Goal: Transaction & Acquisition: Subscribe to service/newsletter

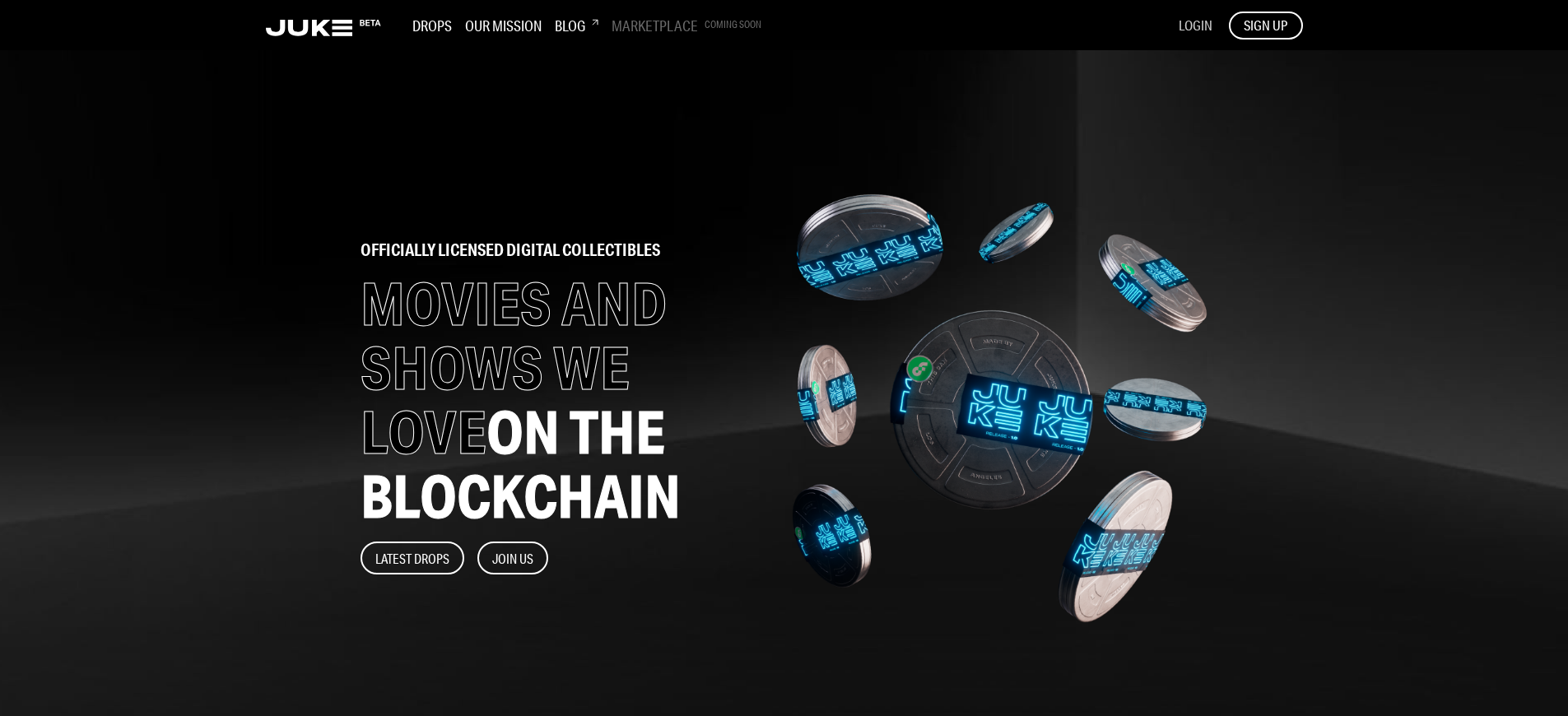
click at [1194, 24] on span "LOGIN" at bounding box center [1196, 24] width 34 height 17
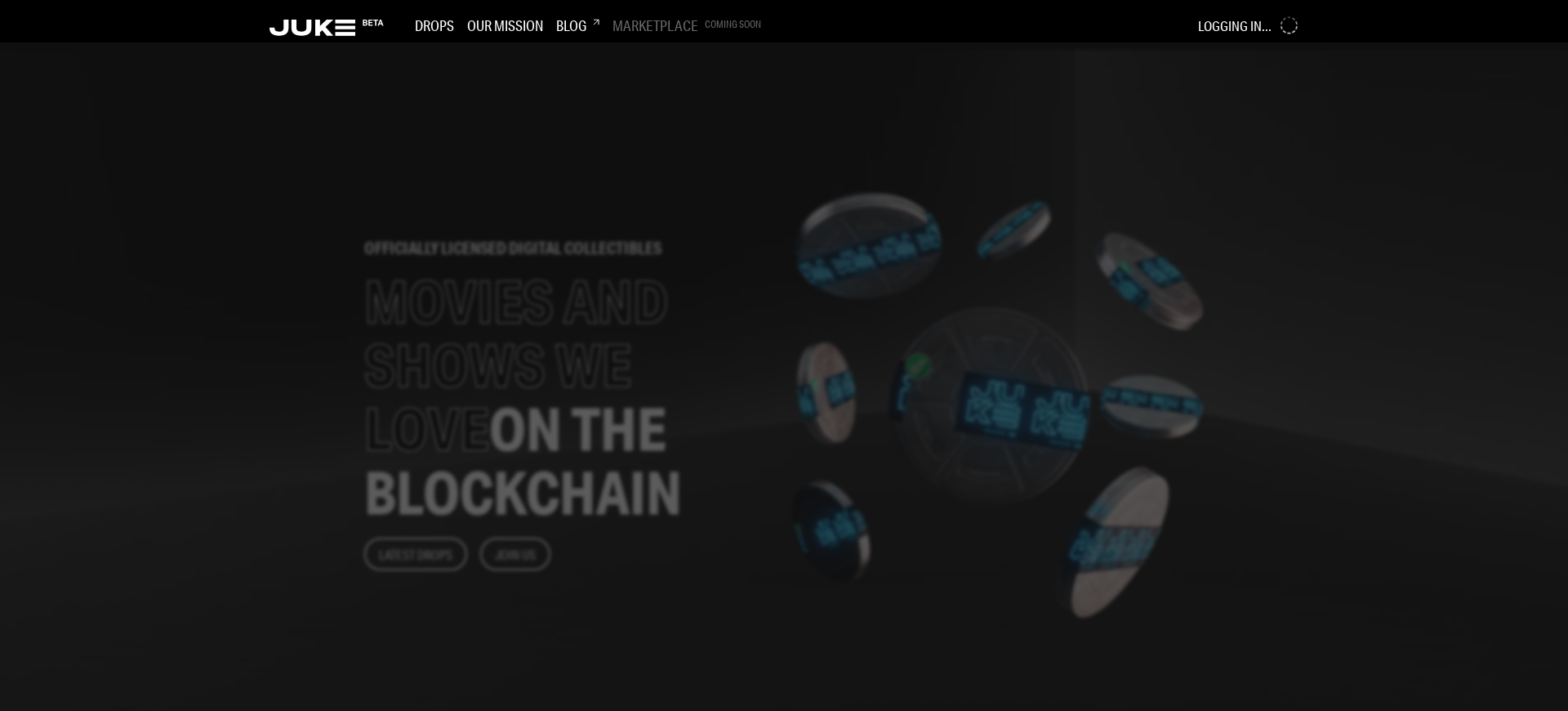
click at [646, 356] on div at bounding box center [784, 377] width 1568 height 668
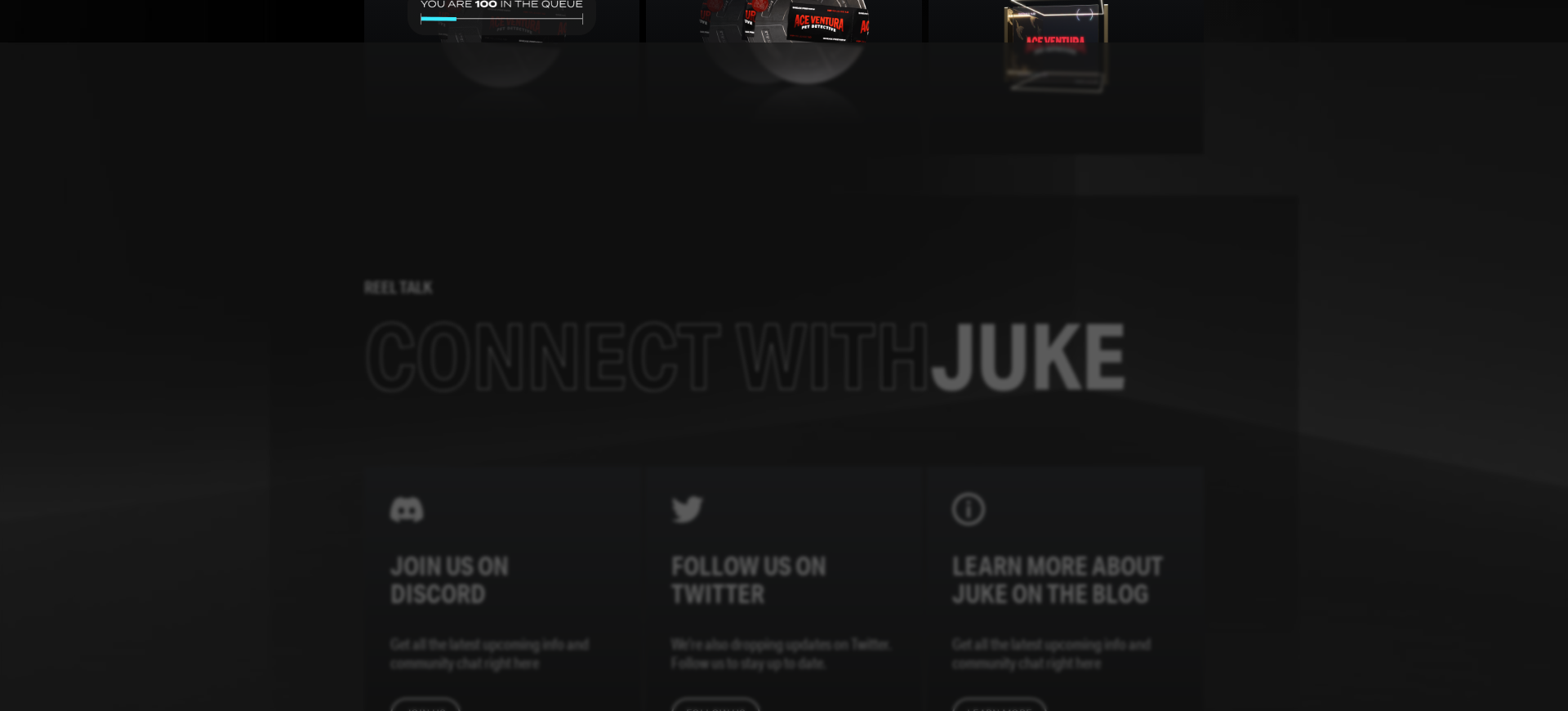
click at [646, 356] on div at bounding box center [784, 377] width 1568 height 668
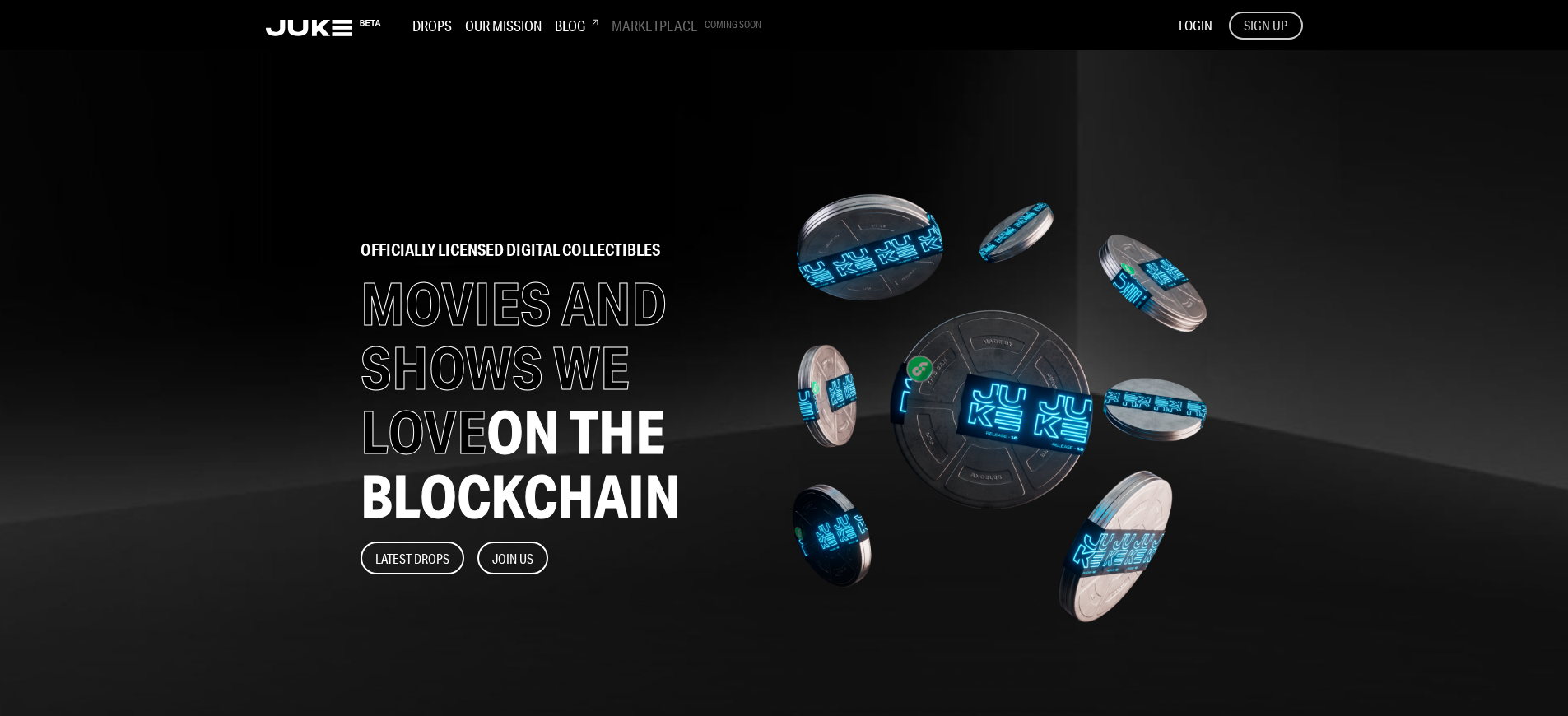
click at [1265, 24] on span "SIGN UP" at bounding box center [1265, 25] width 43 height 18
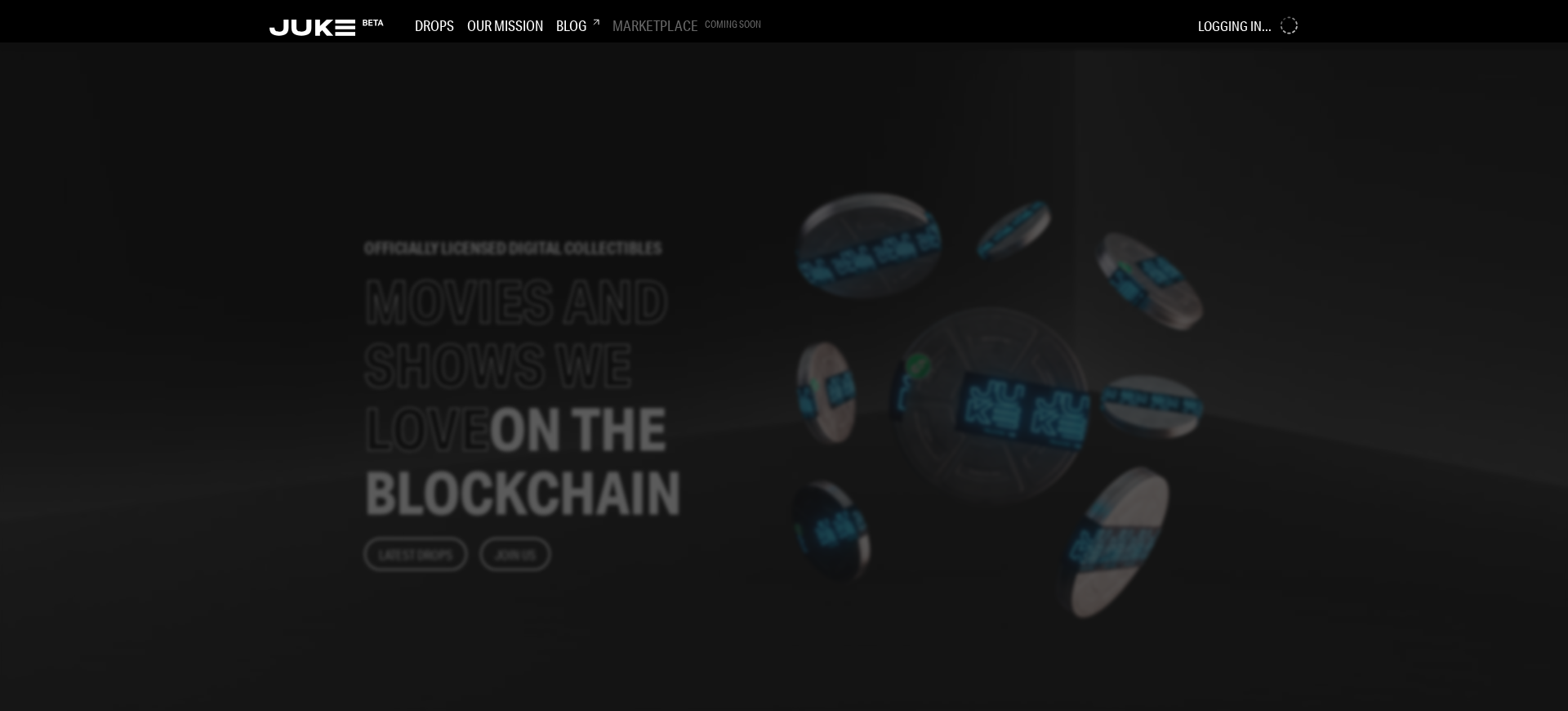
click at [646, 356] on div at bounding box center [784, 377] width 1568 height 668
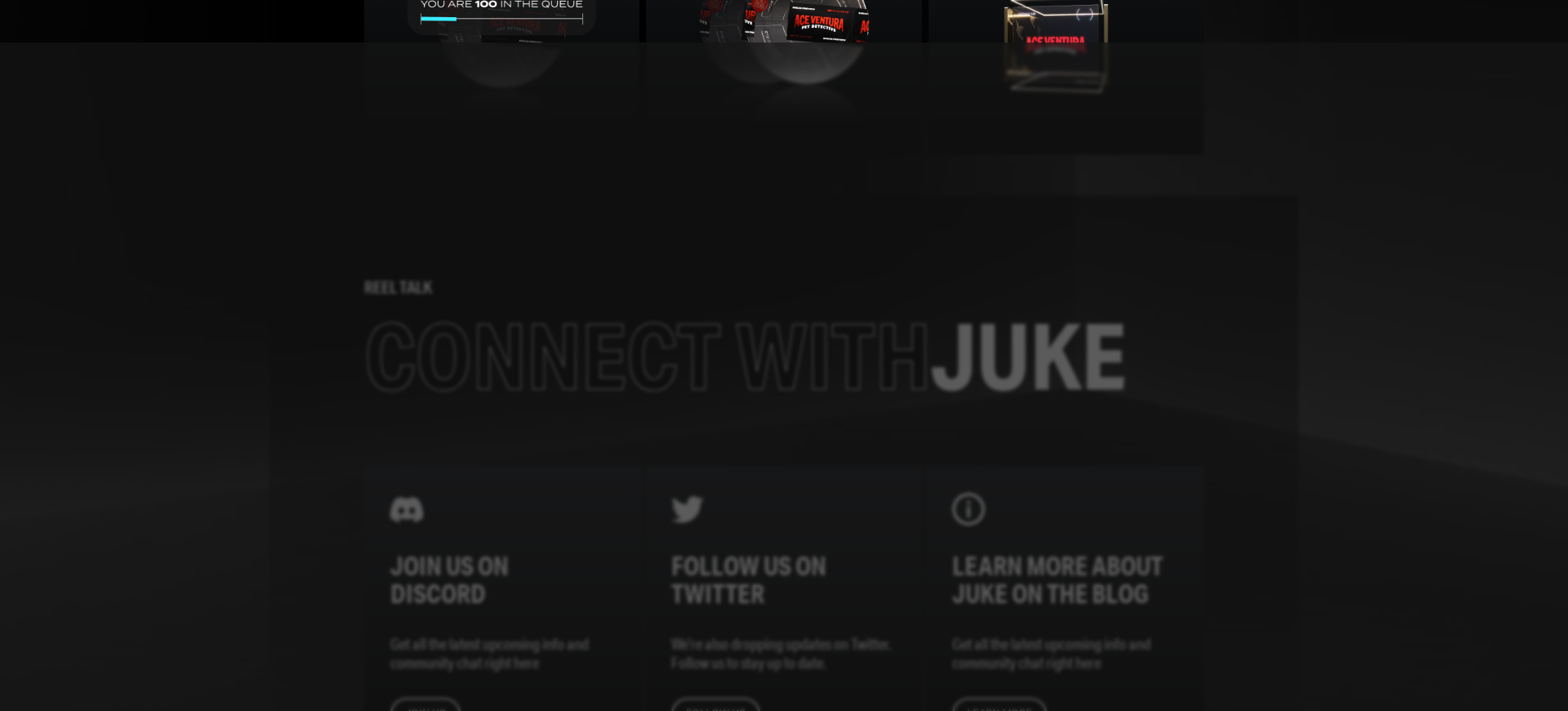
click at [646, 356] on div at bounding box center [784, 377] width 1568 height 668
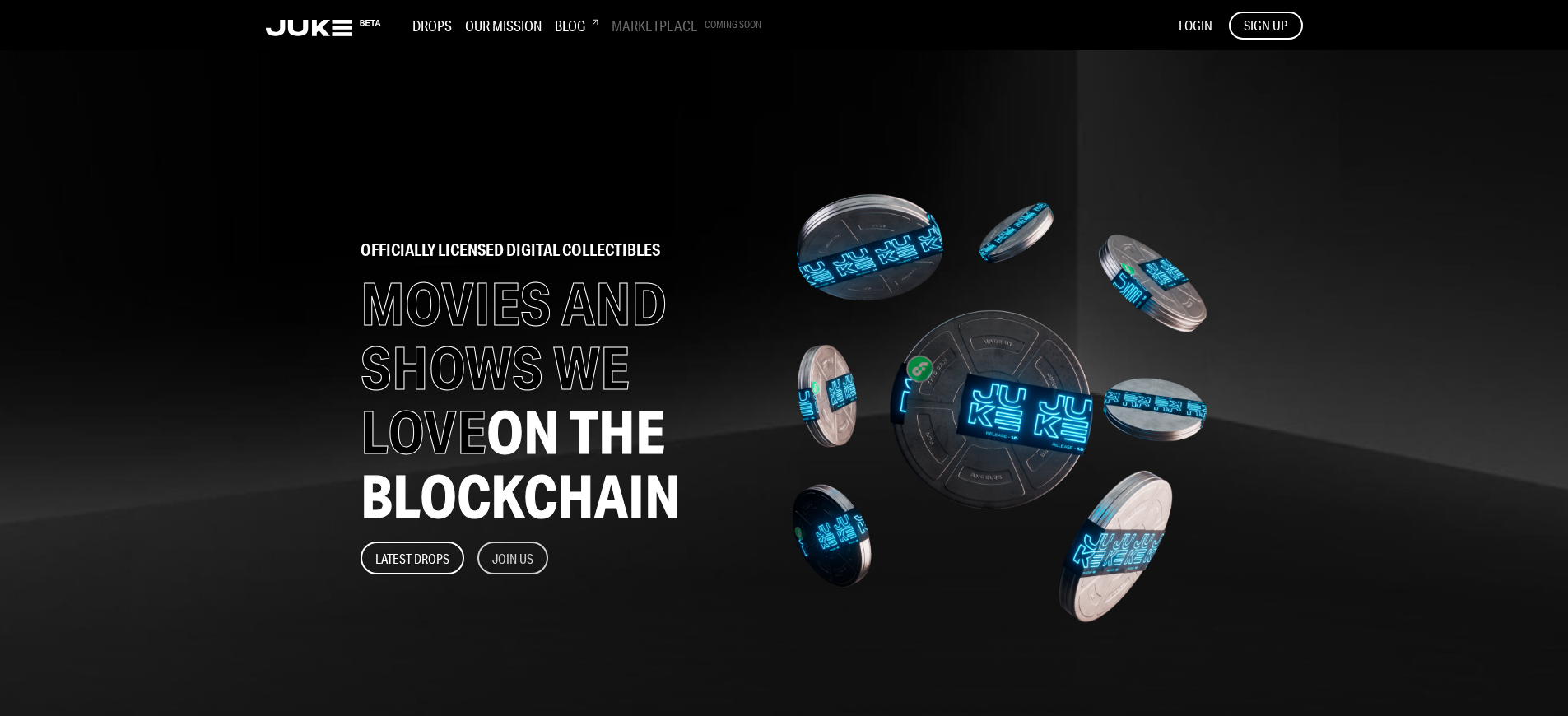
click at [514, 558] on button "Join Us" at bounding box center [513, 558] width 71 height 33
click at [1265, 24] on span "SIGN UP" at bounding box center [1265, 25] width 43 height 18
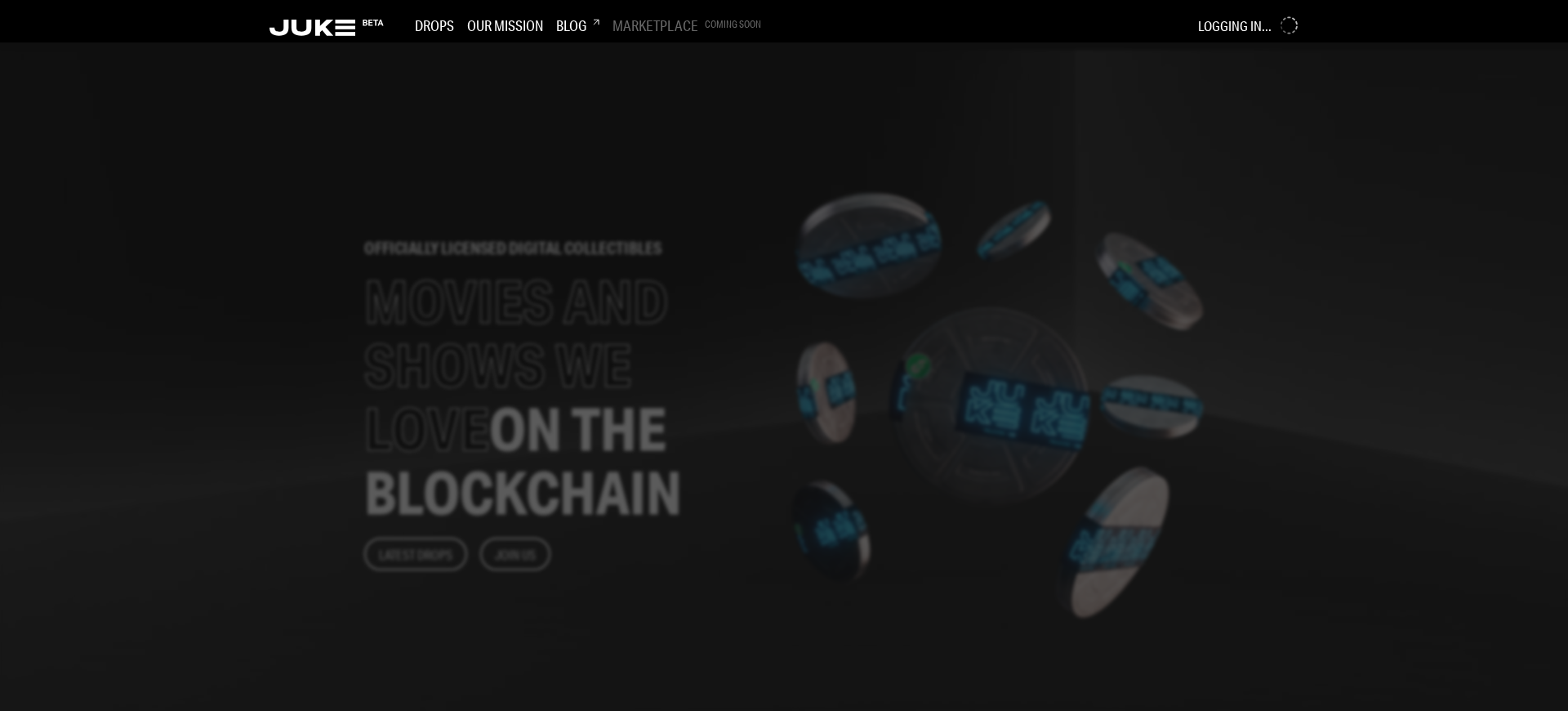
click at [646, 356] on div at bounding box center [784, 377] width 1568 height 668
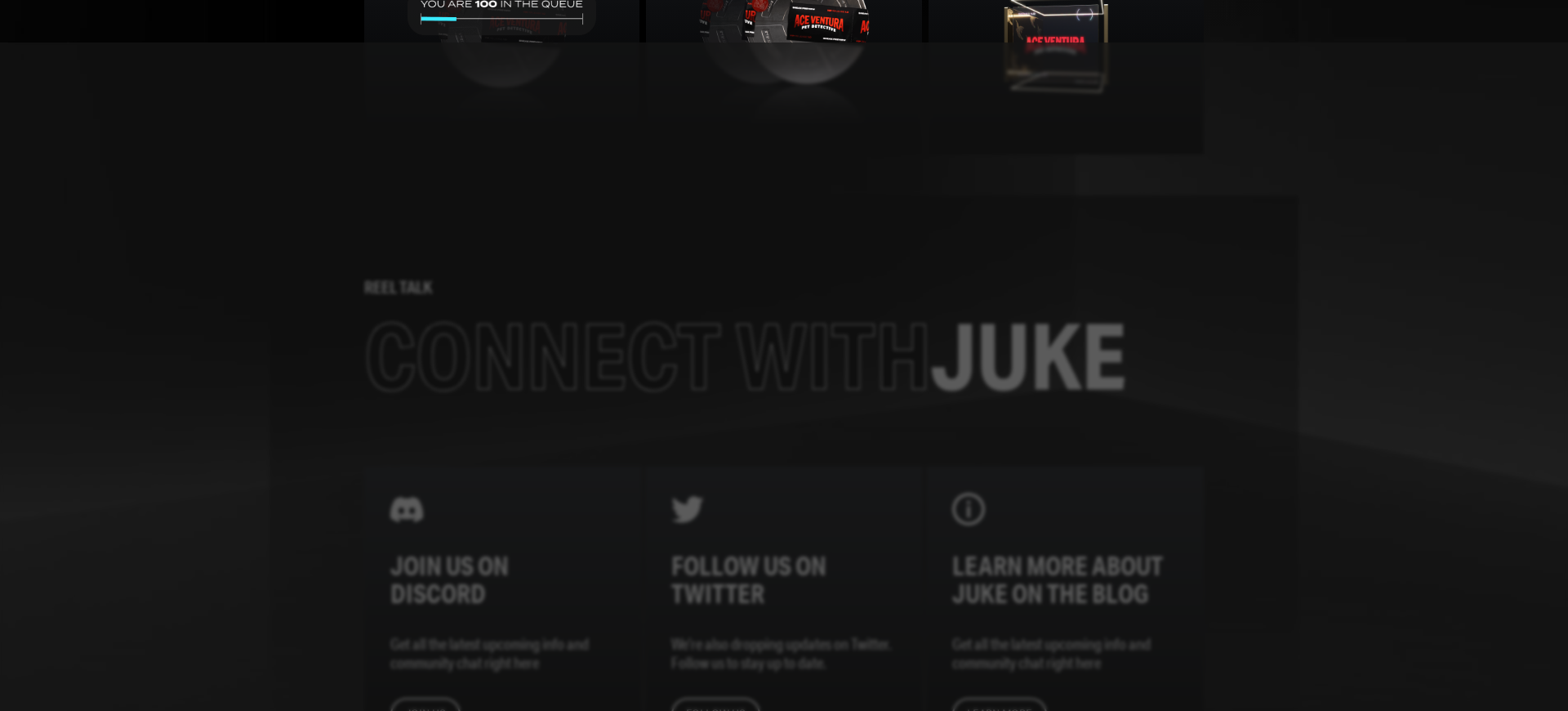
click at [646, 356] on div at bounding box center [784, 377] width 1568 height 668
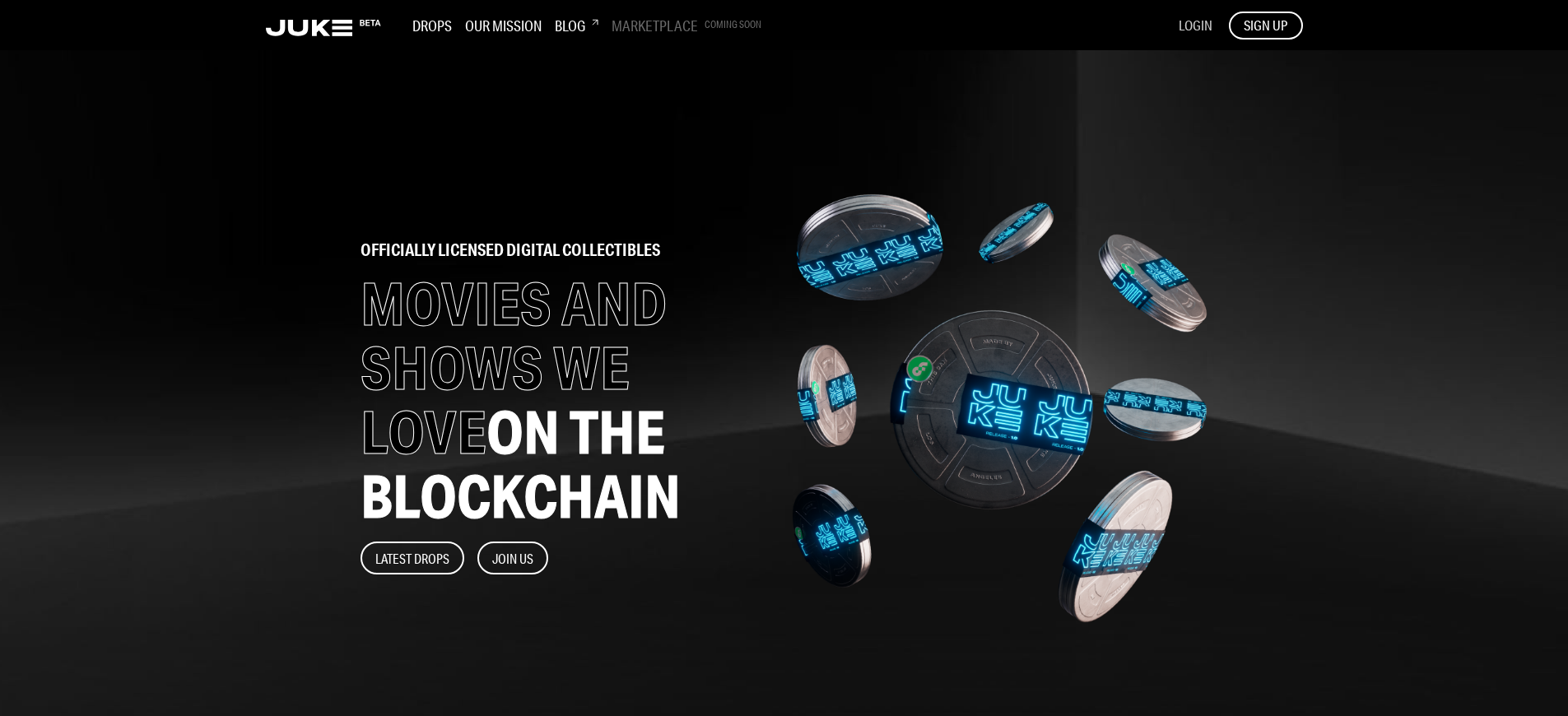
click at [1194, 24] on span "LOGIN" at bounding box center [1196, 24] width 34 height 17
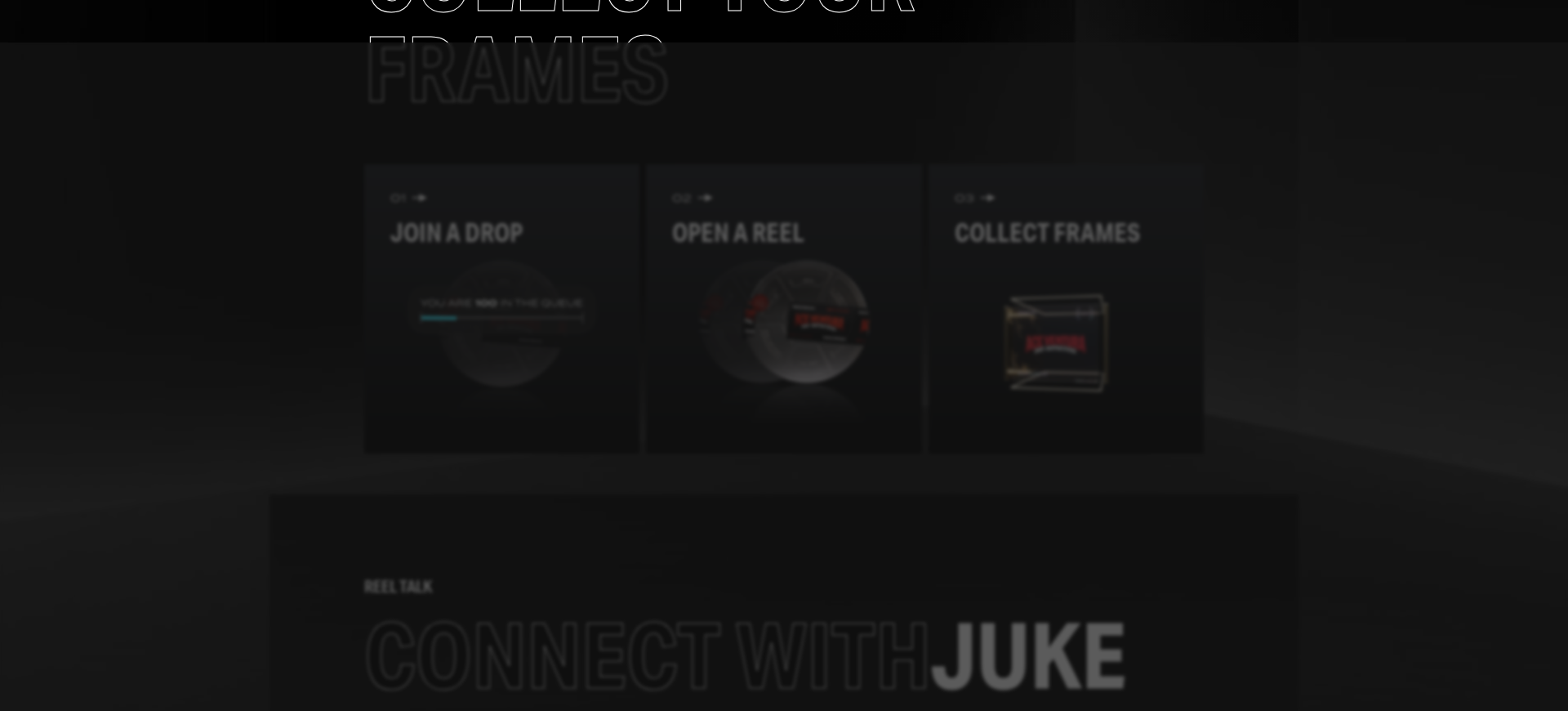
scroll to position [2055, 0]
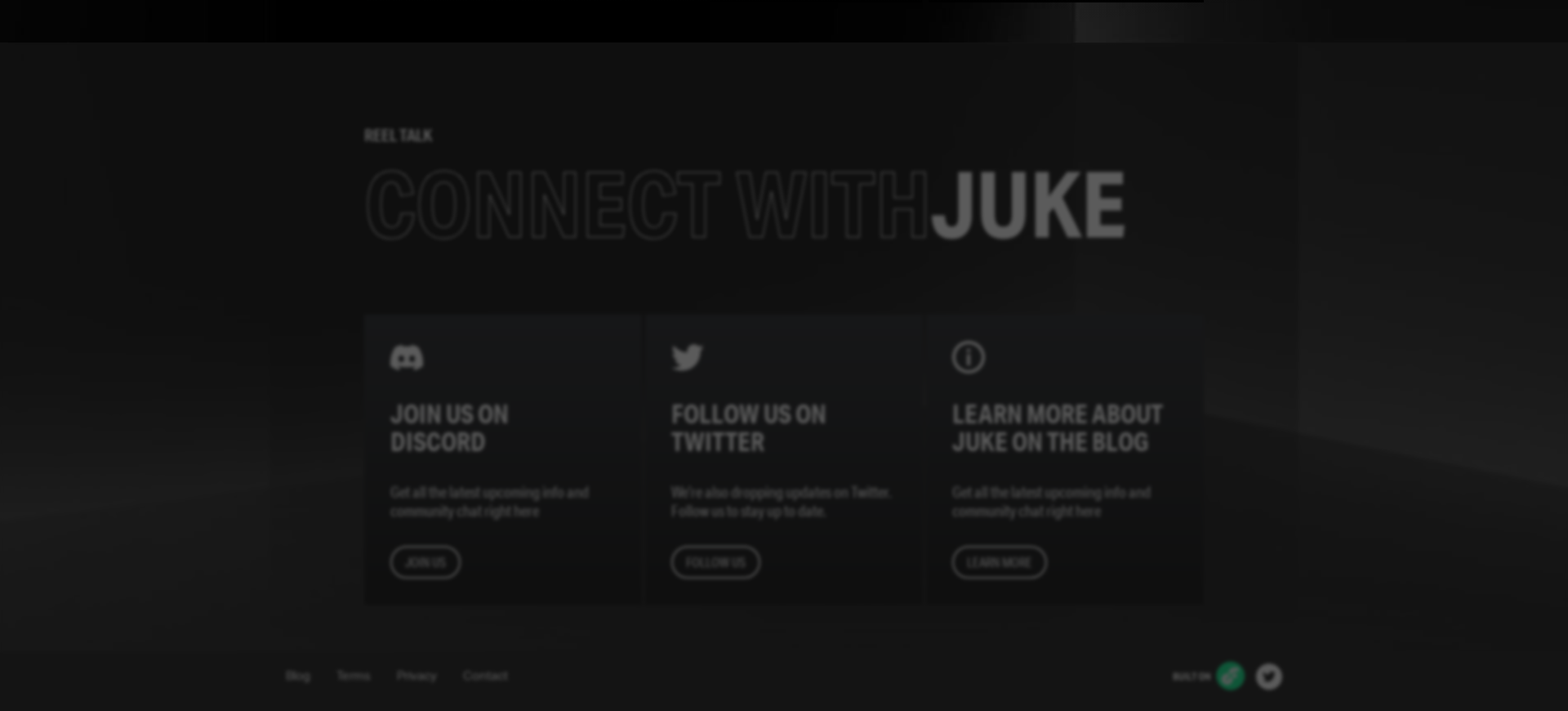
click at [784, 356] on div at bounding box center [784, 377] width 1568 height 668
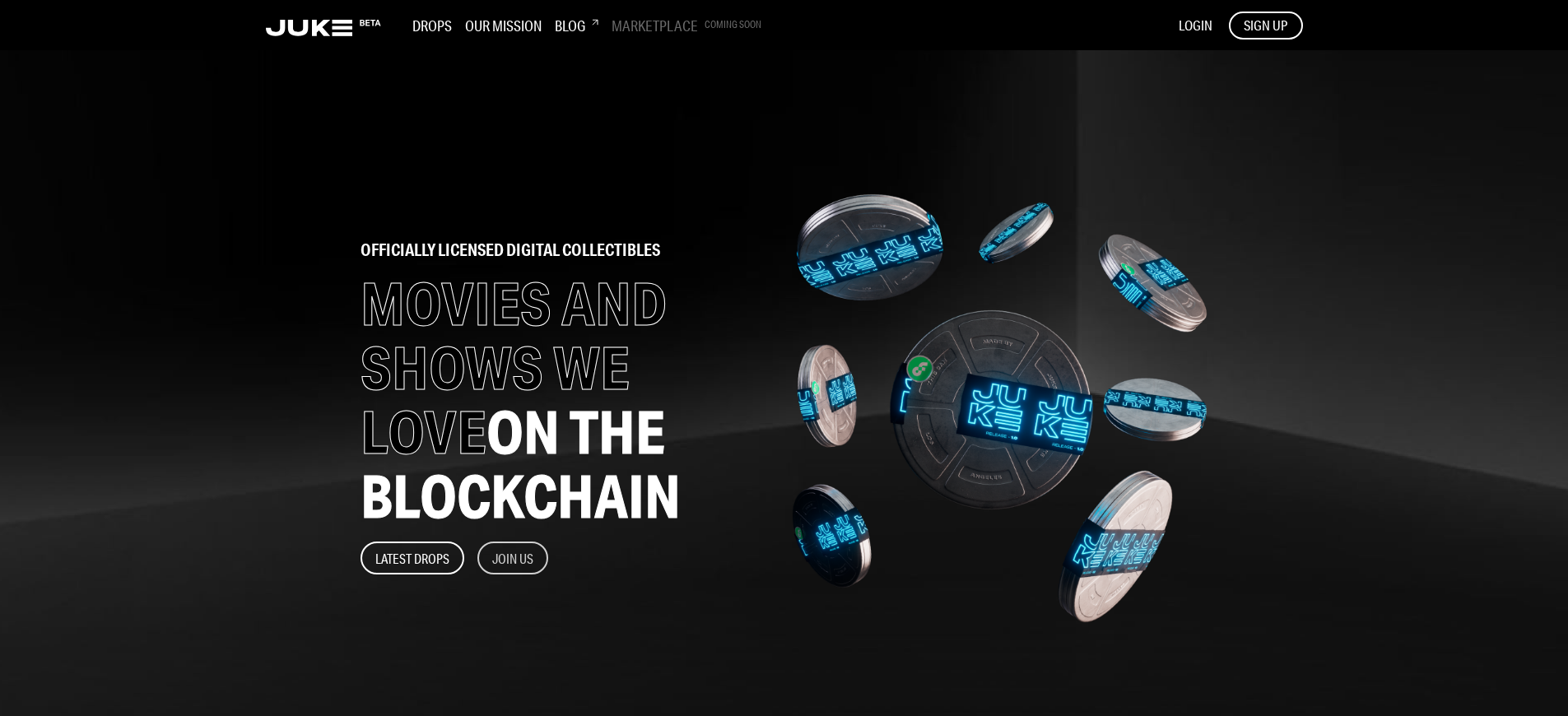
click at [514, 558] on button "Join Us" at bounding box center [513, 558] width 71 height 33
click at [1265, 24] on span "SIGN UP" at bounding box center [1265, 25] width 43 height 18
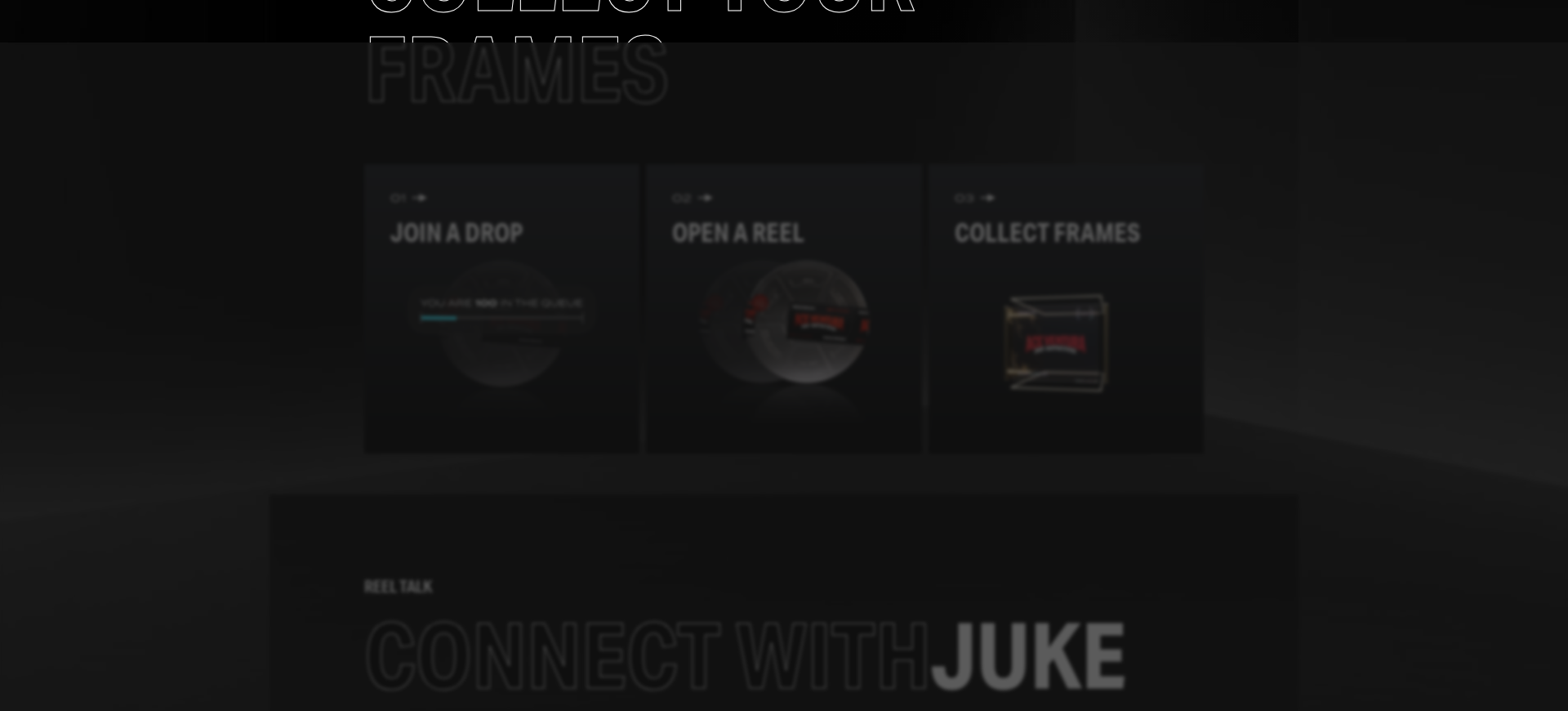
scroll to position [1902, 0]
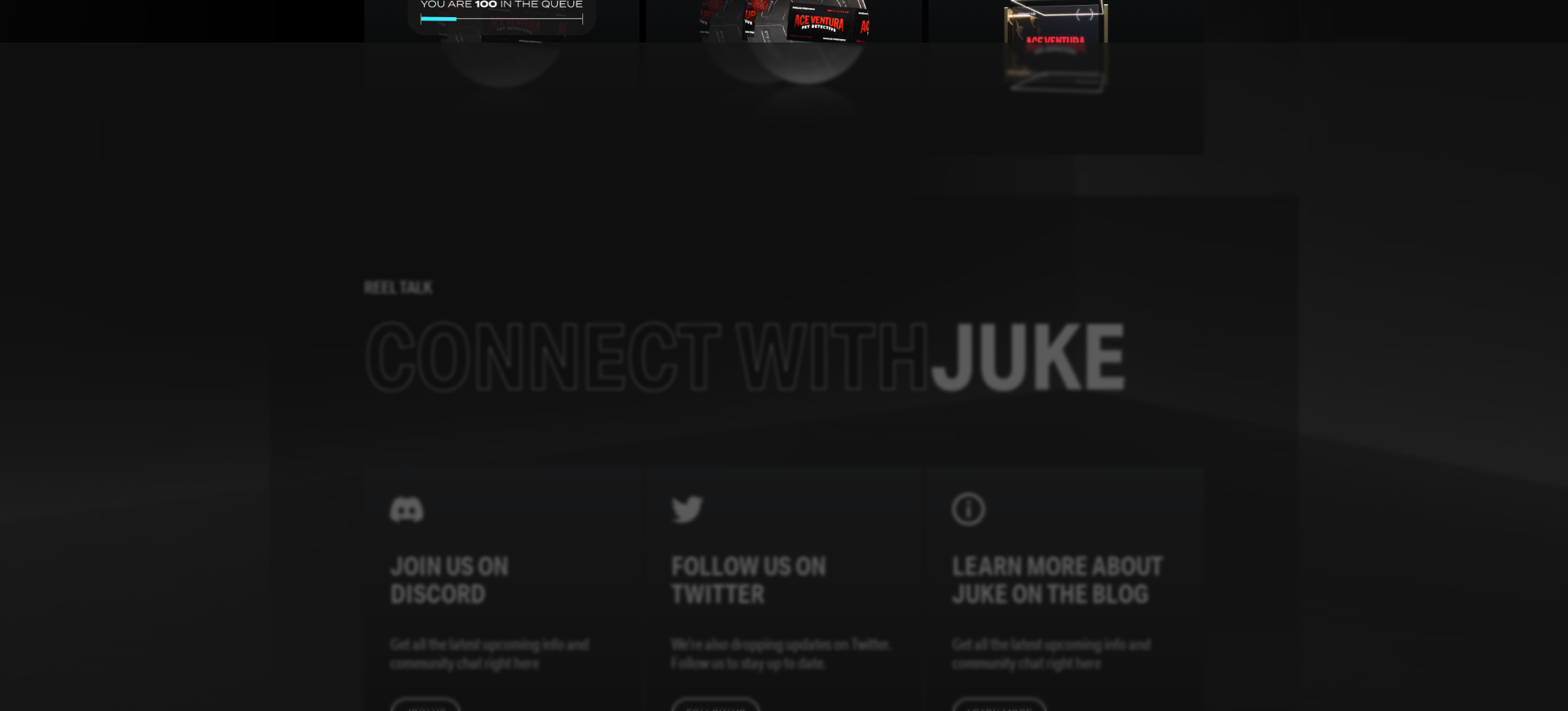
click at [784, 356] on div at bounding box center [784, 377] width 1568 height 668
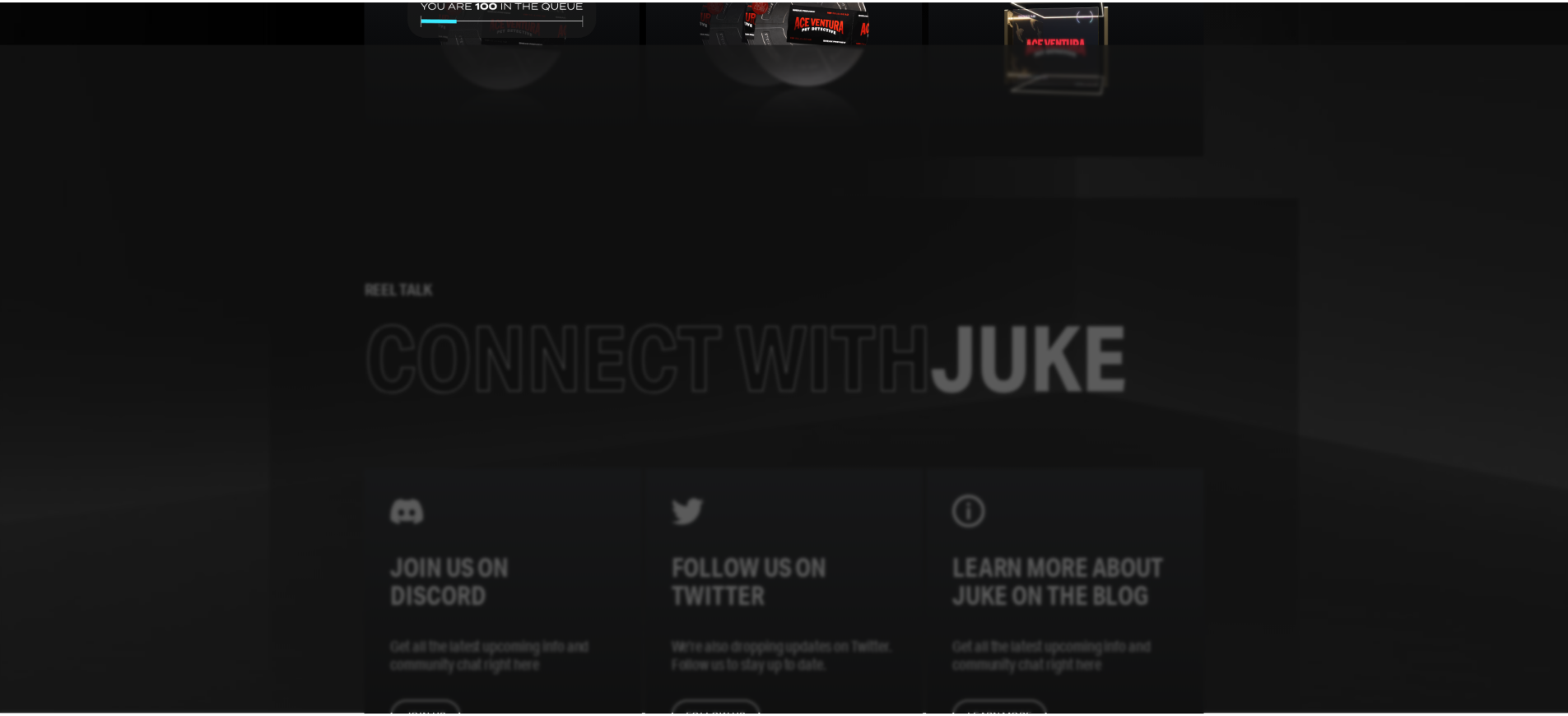
scroll to position [1233, 0]
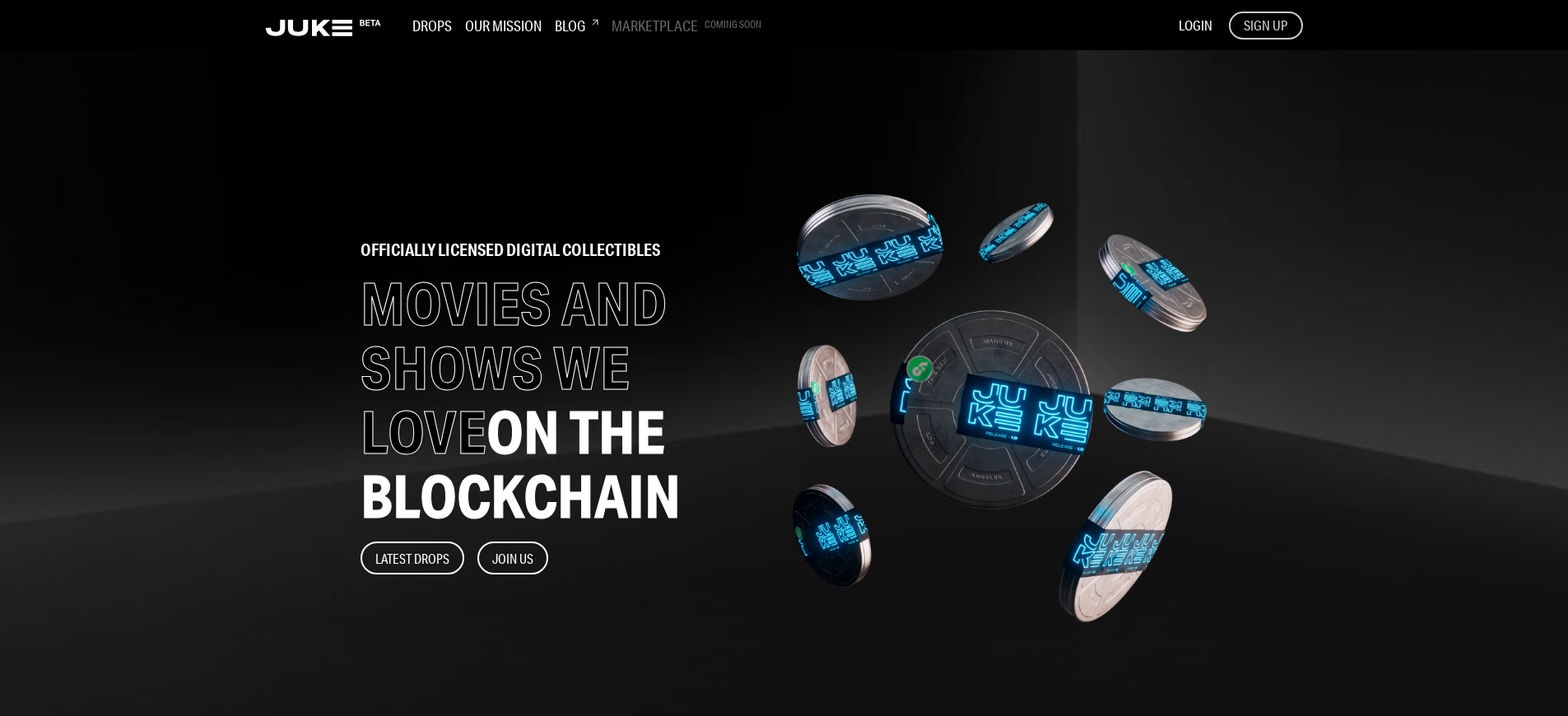
click at [1265, 24] on span "SIGN UP" at bounding box center [1265, 25] width 43 height 18
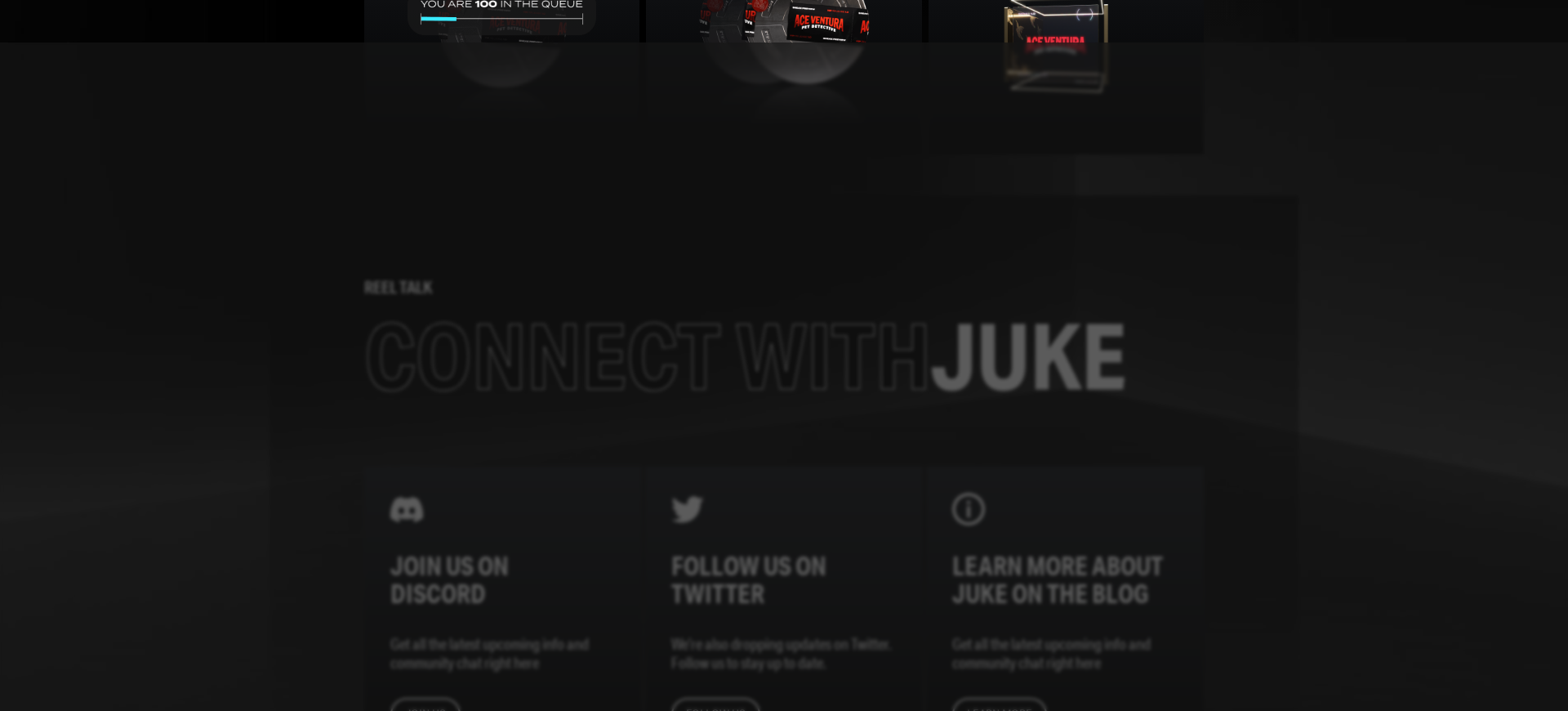
scroll to position [2055, 0]
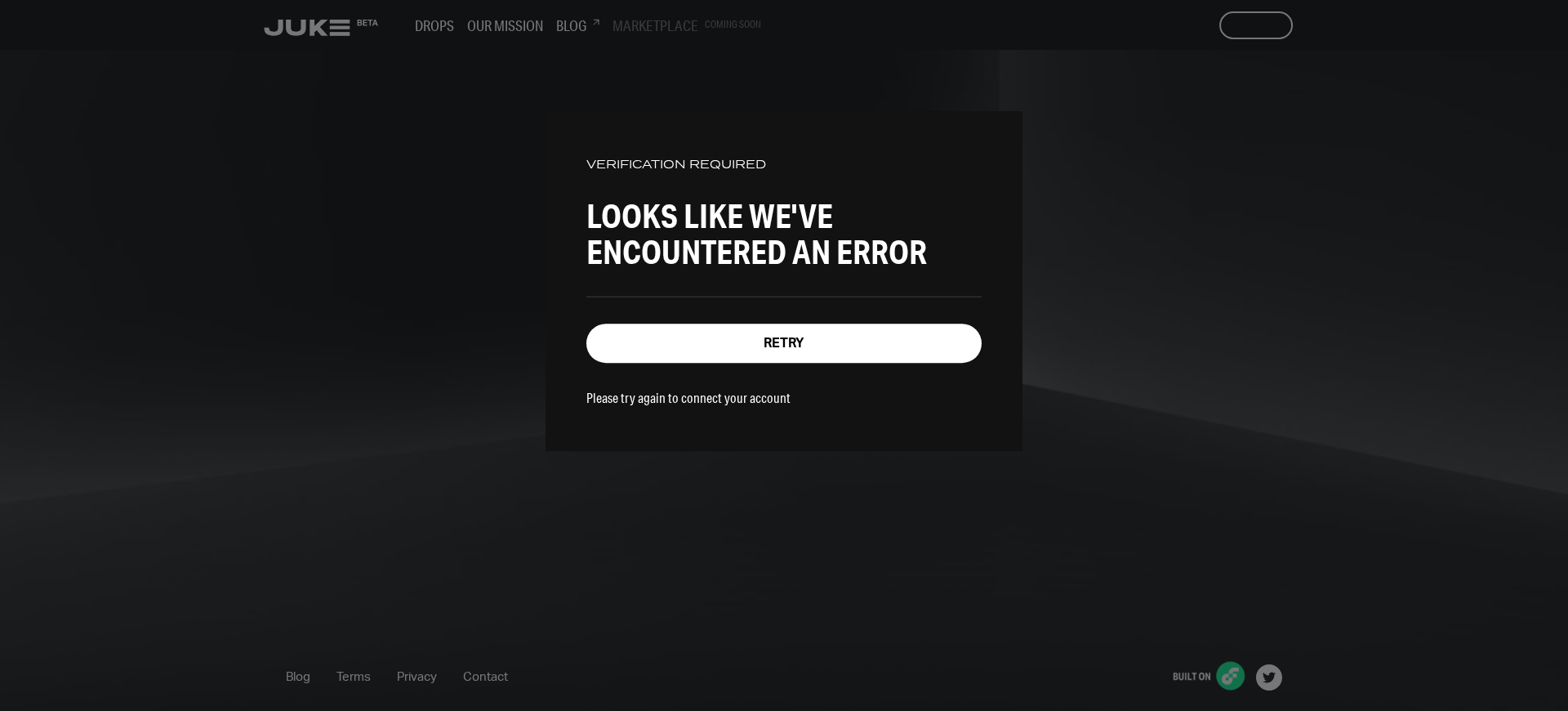
click at [1256, 24] on div "VERIFICATION REQUIRED Looks like we've encountered an error Retry Please try ag…" at bounding box center [784, 356] width 1568 height 711
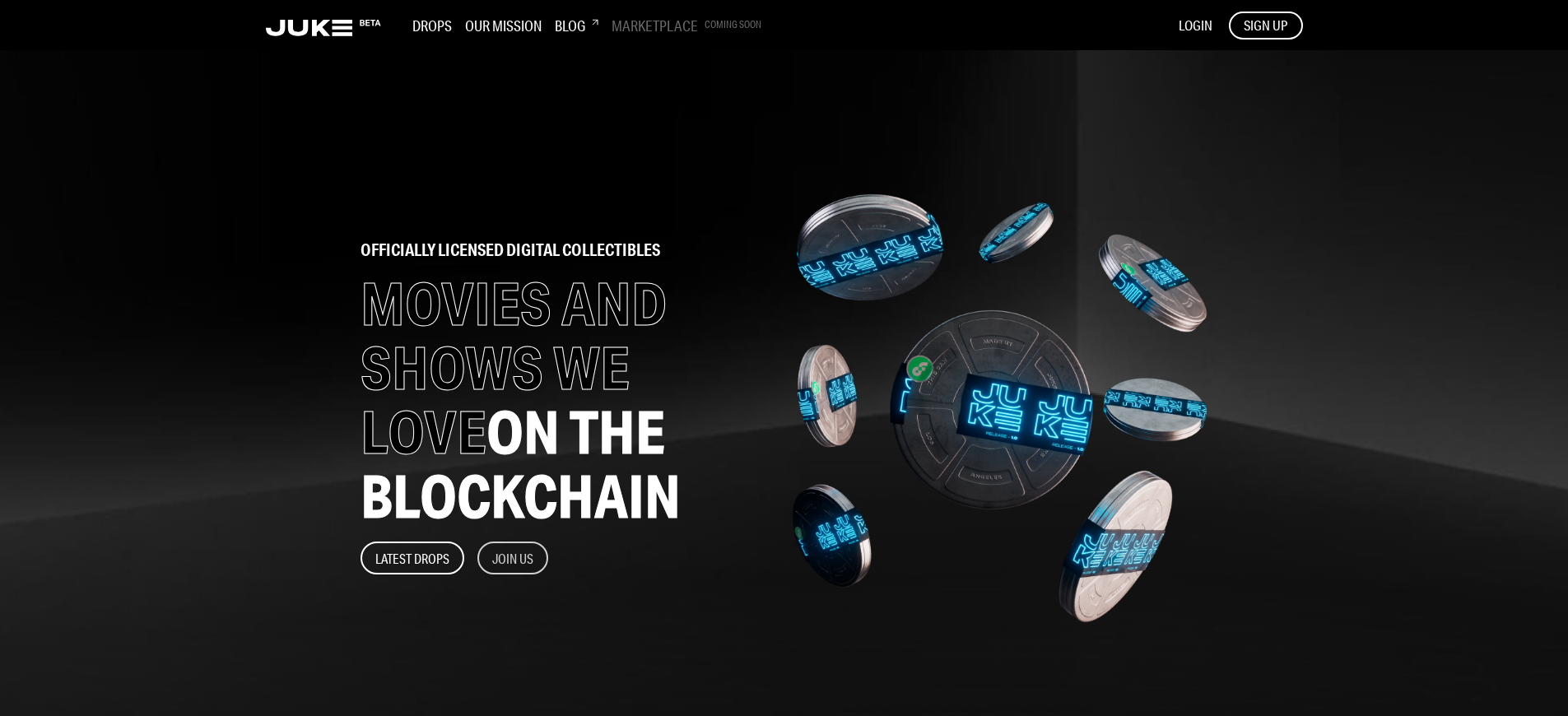
click at [514, 558] on button "Join Us" at bounding box center [513, 558] width 71 height 33
